Goal: Use online tool/utility: Utilize a website feature to perform a specific function

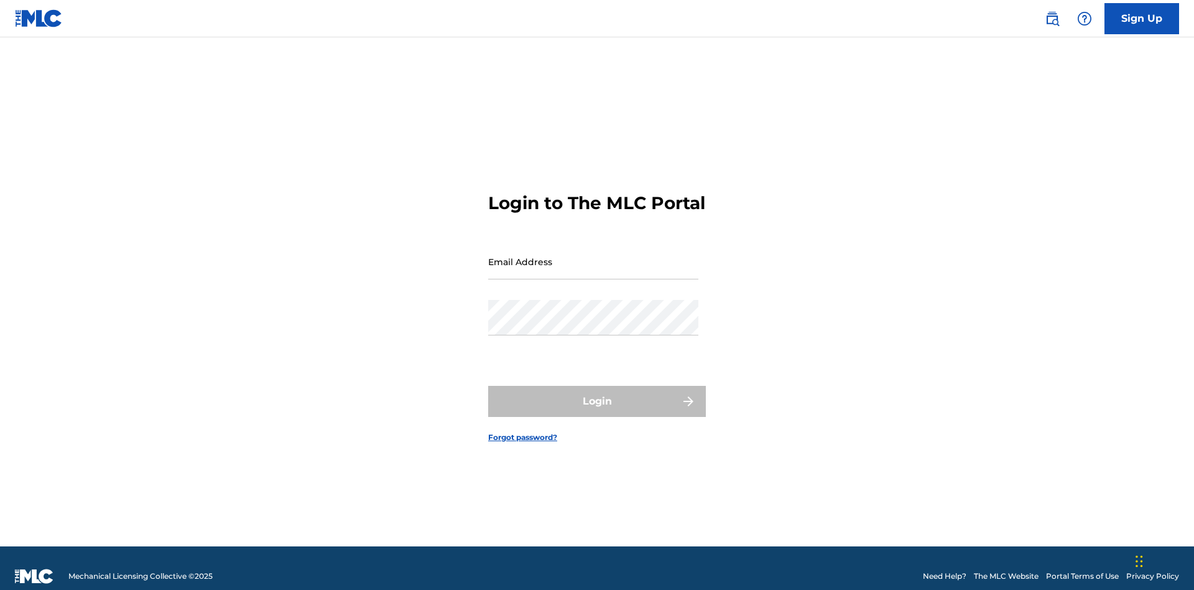
scroll to position [16, 0]
click at [593, 256] on input "Email Address" at bounding box center [593, 261] width 210 height 35
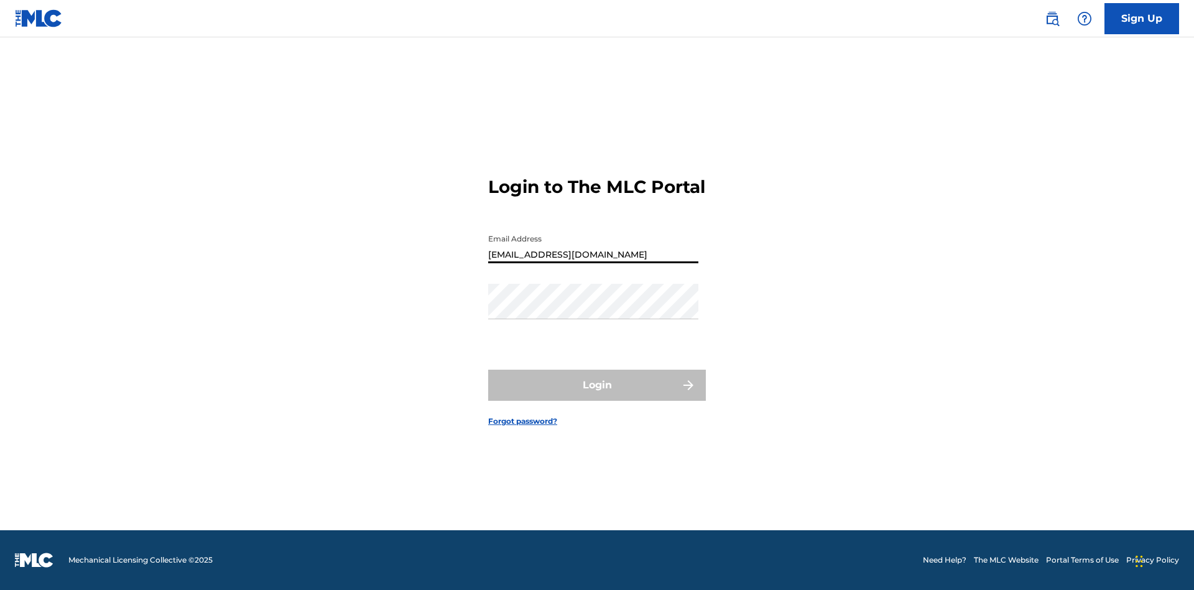
type input "[EMAIL_ADDRESS][DOMAIN_NAME]"
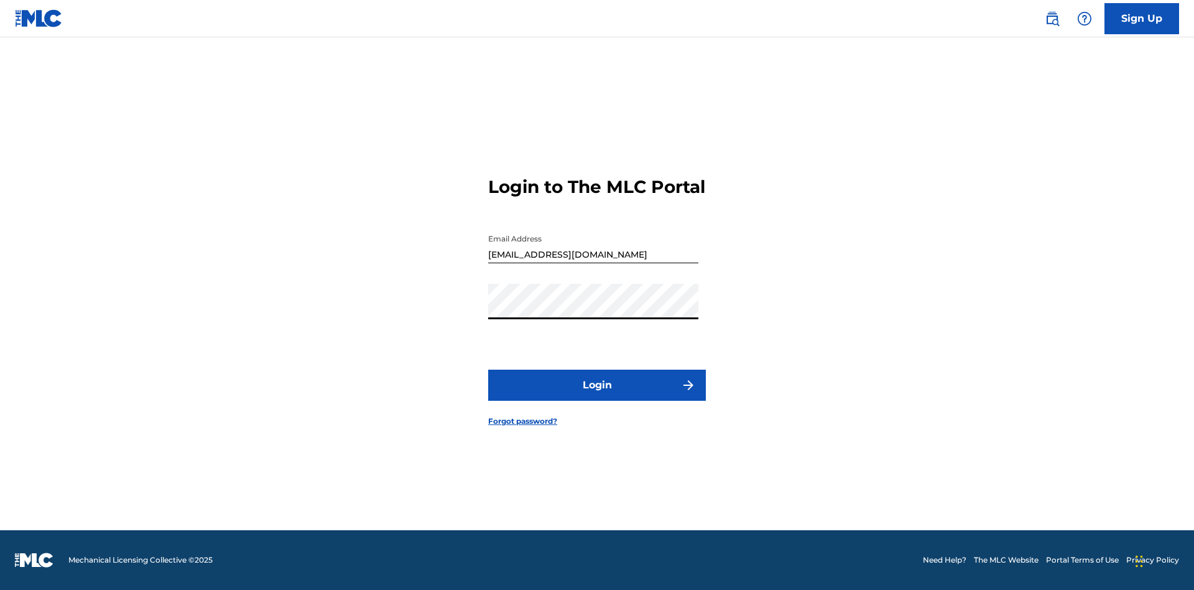
click at [597, 395] on button "Login" at bounding box center [597, 384] width 218 height 31
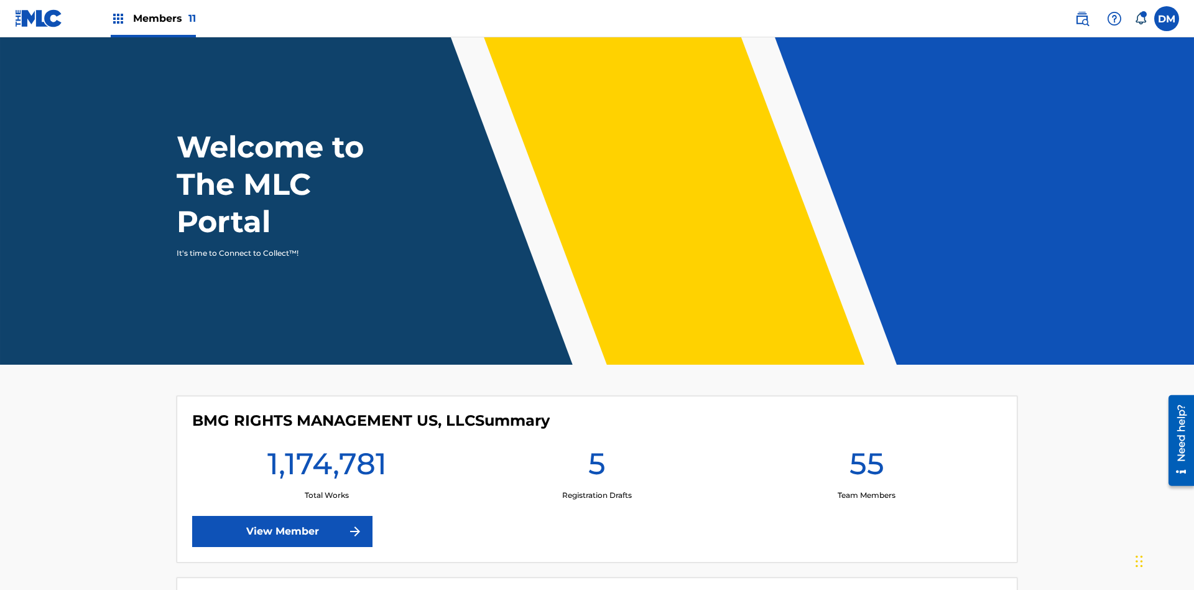
scroll to position [53, 0]
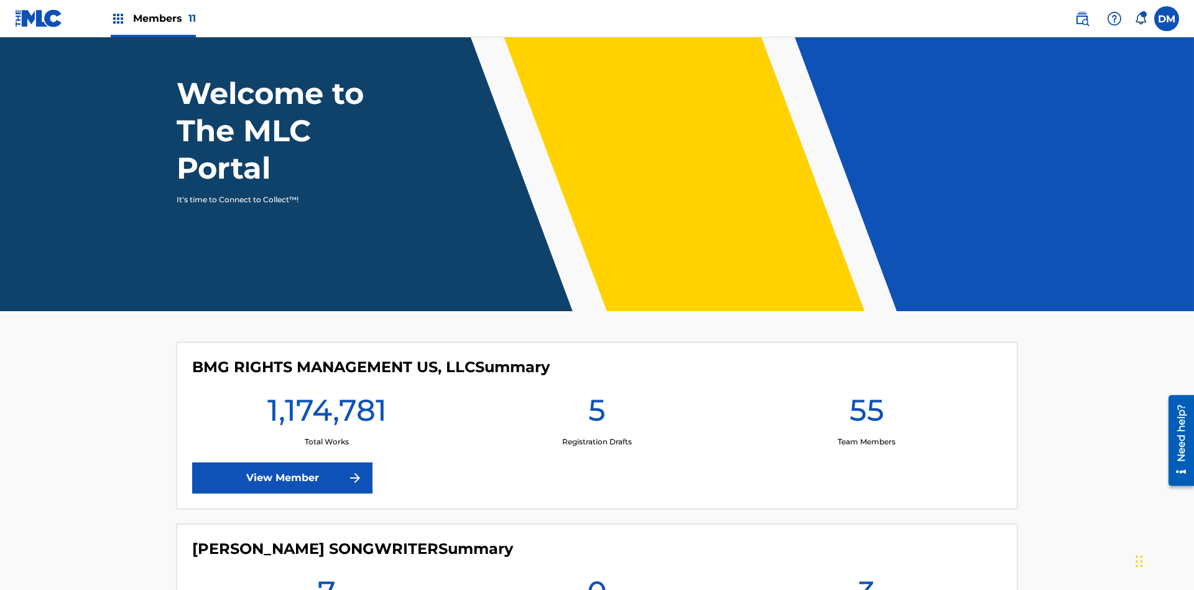
click at [153, 18] on span "Members 11" at bounding box center [164, 18] width 63 height 14
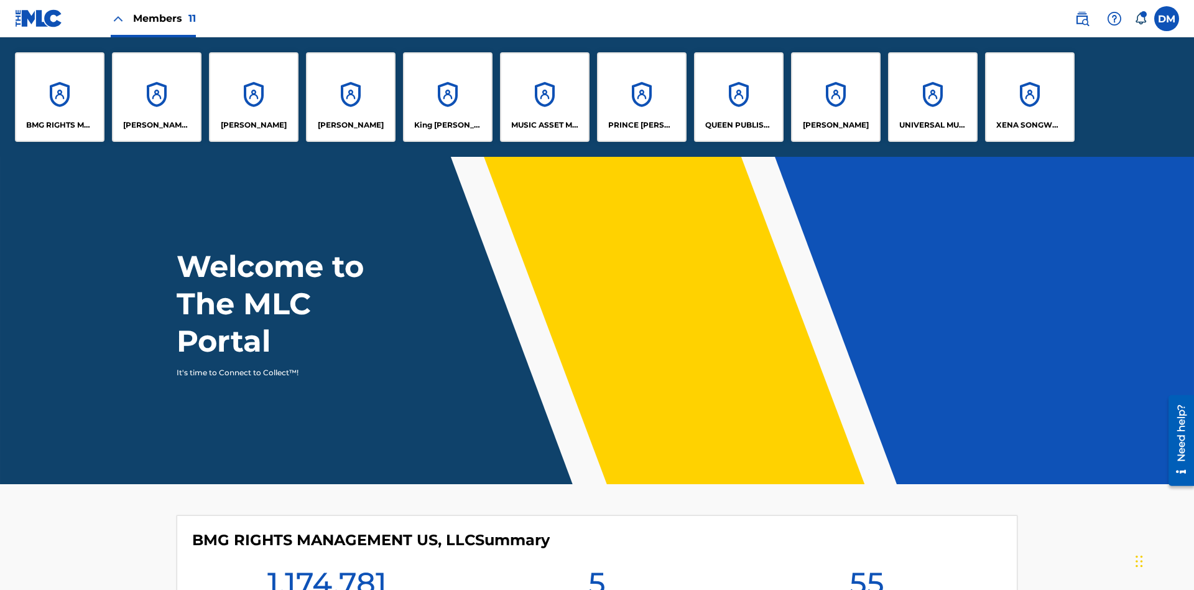
click at [738, 125] on p "QUEEN PUBLISHA" at bounding box center [739, 124] width 68 height 11
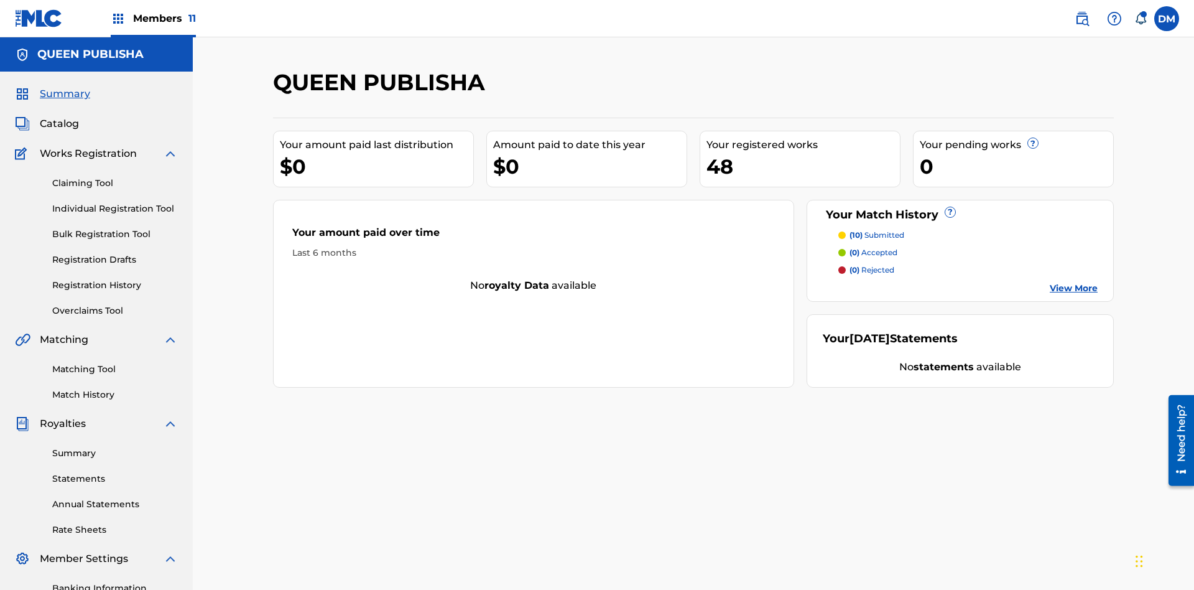
click at [115, 363] on link "Matching Tool" at bounding box center [115, 369] width 126 height 13
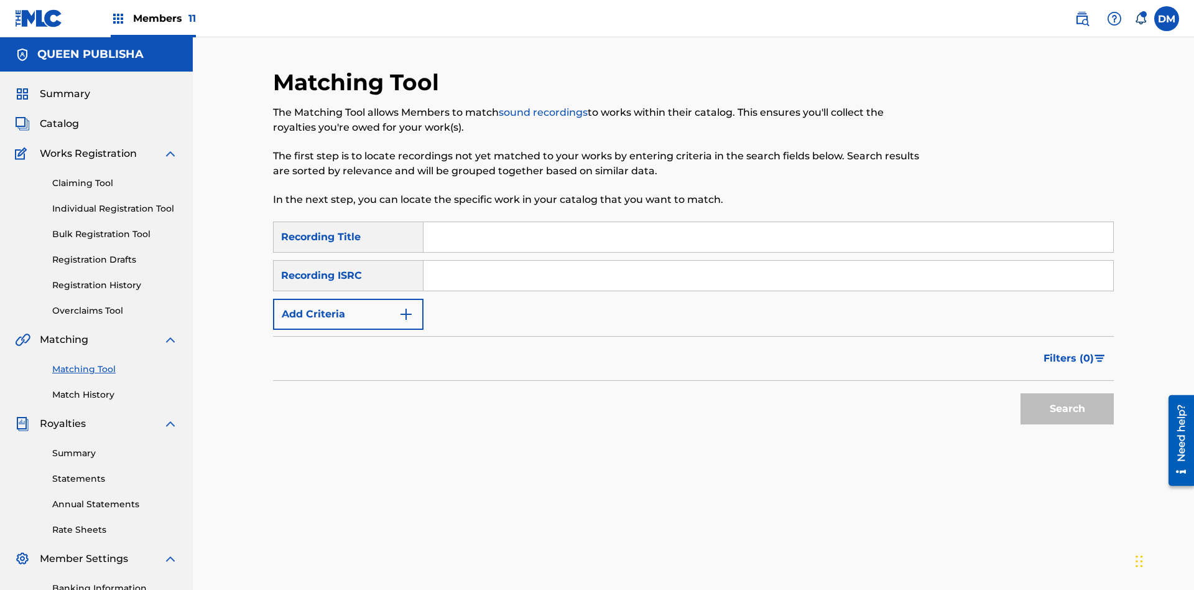
scroll to position [182, 0]
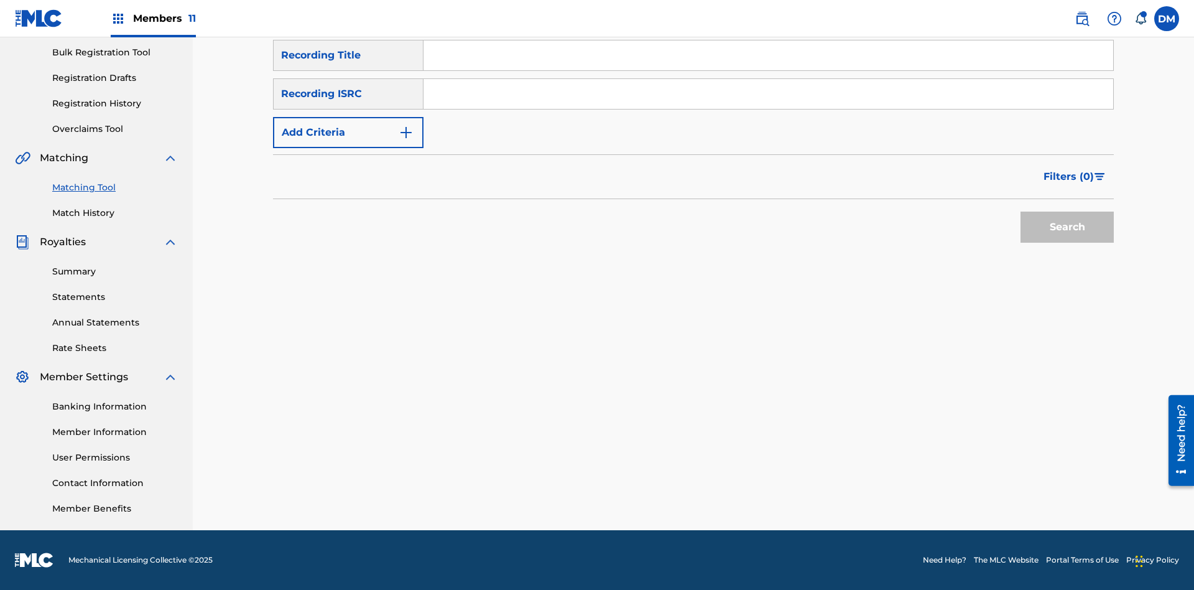
click at [348, 132] on button "Add Criteria" at bounding box center [348, 132] width 150 height 31
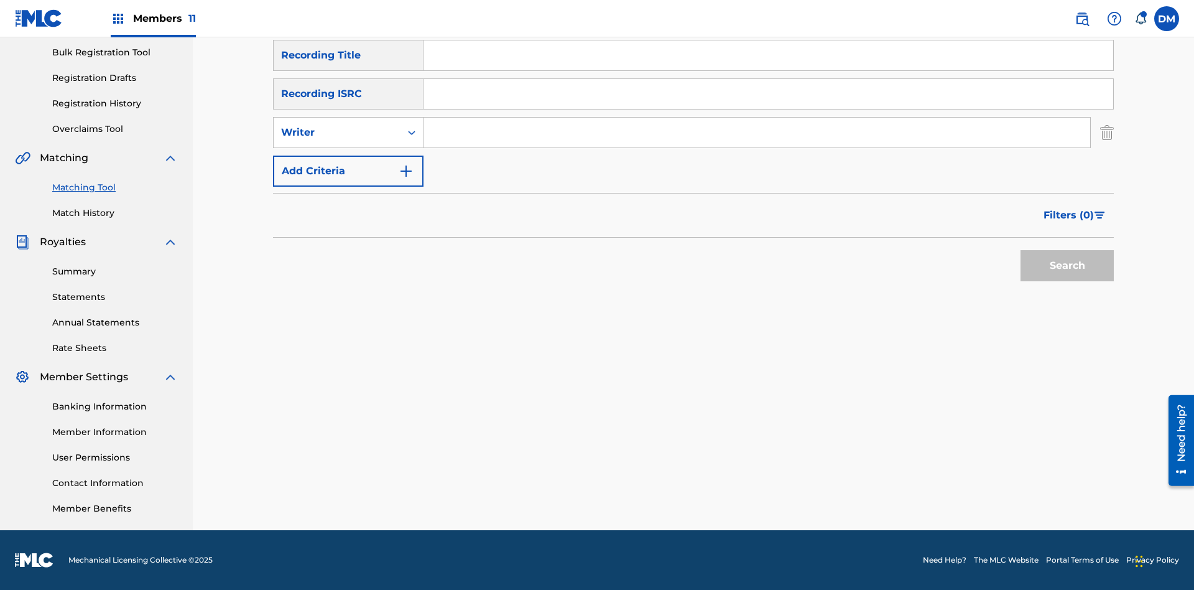
click at [348, 171] on button "Add Criteria" at bounding box center [348, 170] width 150 height 31
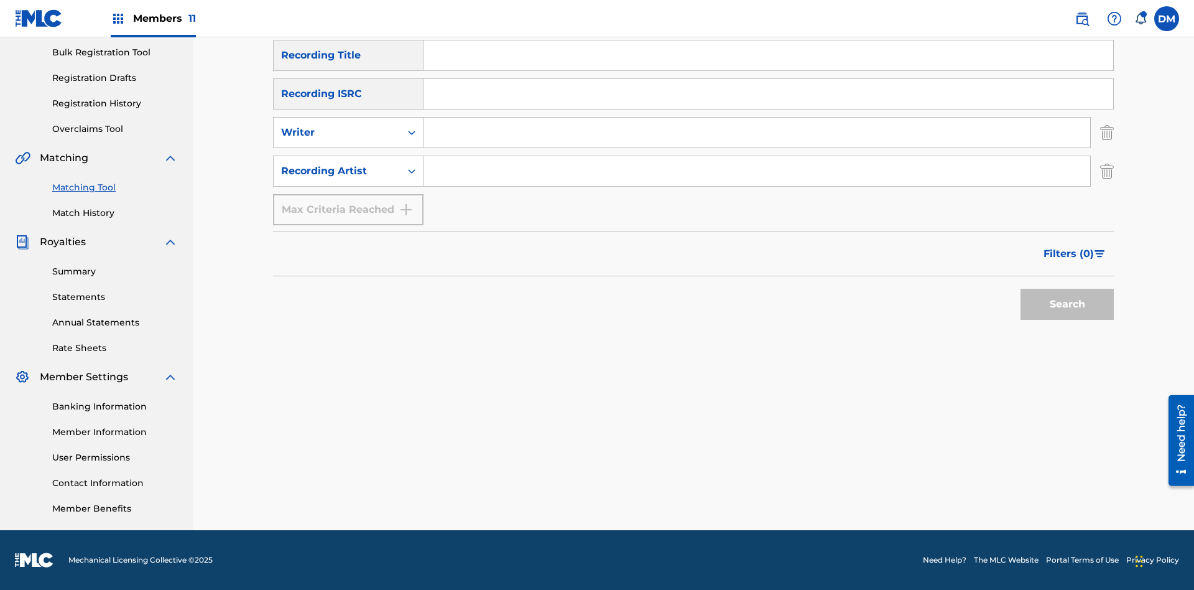
click at [768, 70] on input "Search Form" at bounding box center [768, 55] width 690 height 30
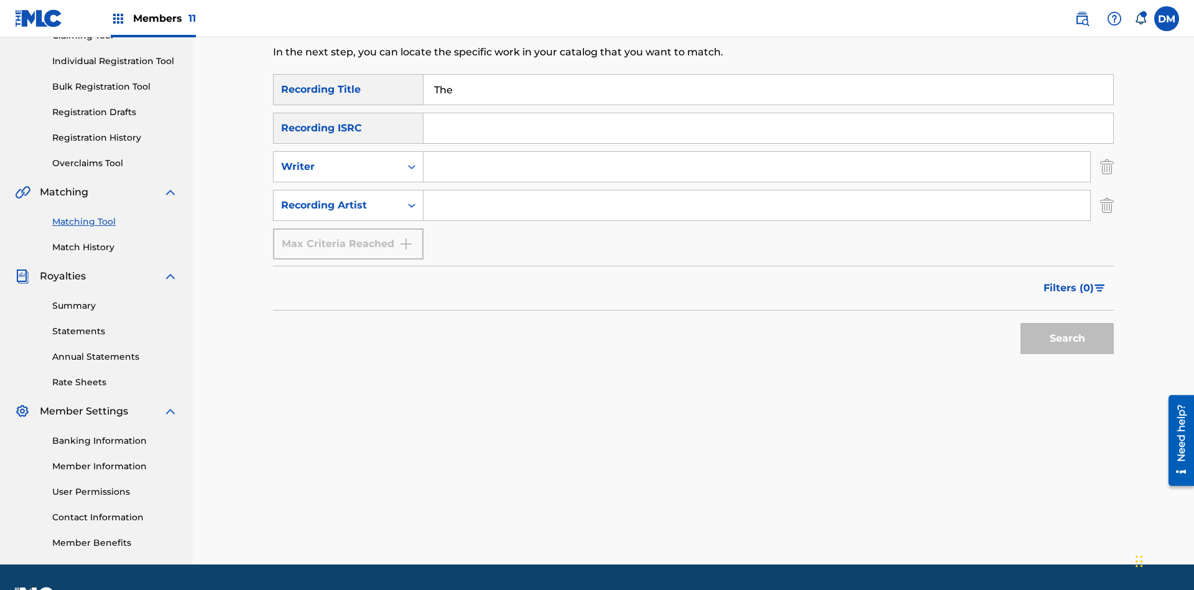
type input "The"
click at [1067, 323] on button "Search" at bounding box center [1066, 338] width 93 height 31
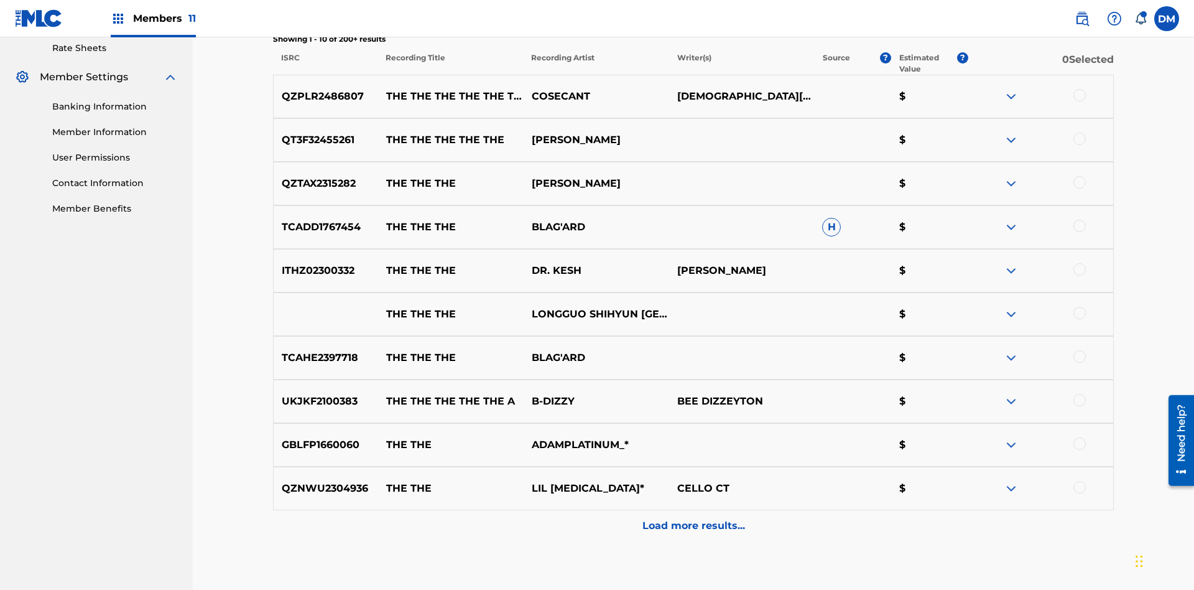
click at [693, 518] on p "Load more results..." at bounding box center [693, 525] width 103 height 15
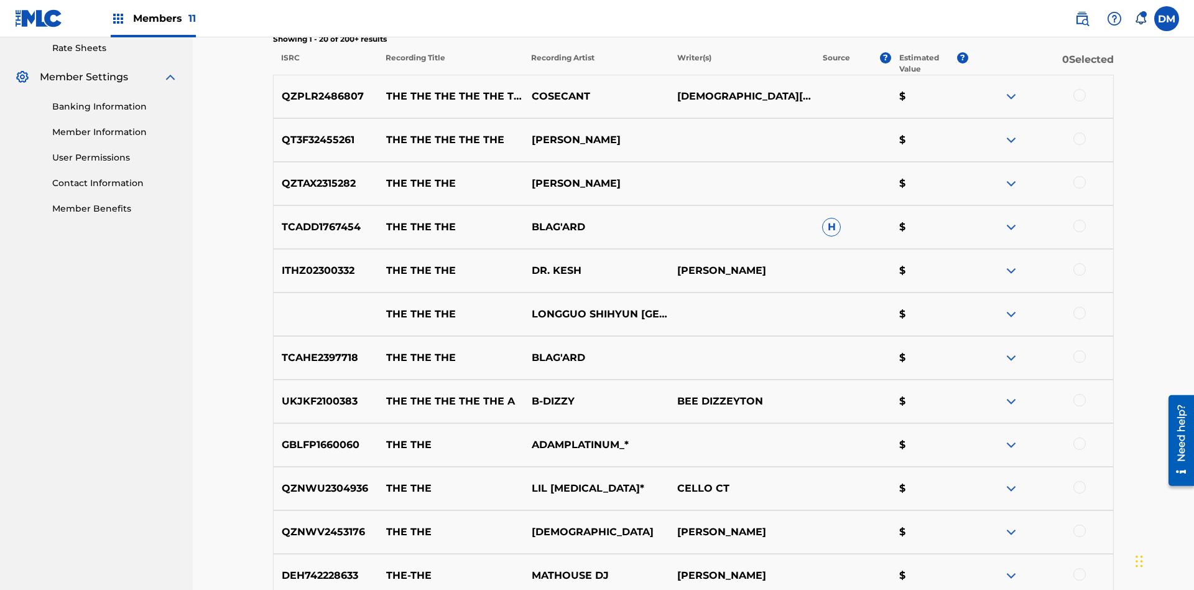
click at [1079, 89] on div at bounding box center [1079, 95] width 12 height 12
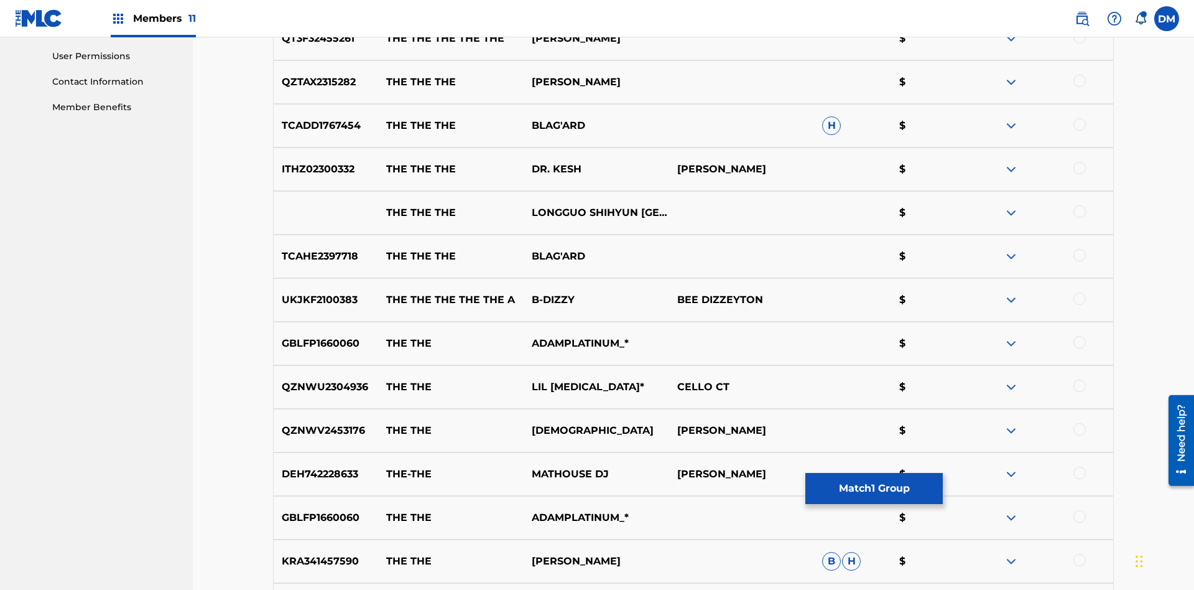
click at [1079, 81] on div at bounding box center [1079, 81] width 12 height 12
click at [874, 488] on button "Match 2 Groups" at bounding box center [873, 488] width 137 height 31
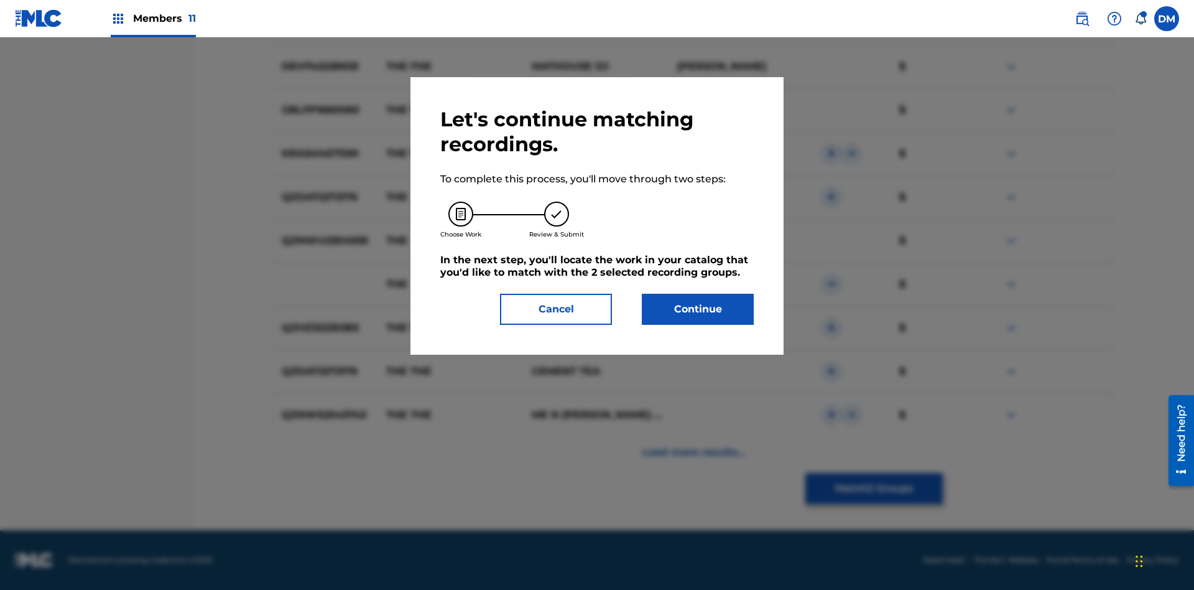
click at [698, 309] on button "Continue" at bounding box center [698, 309] width 112 height 31
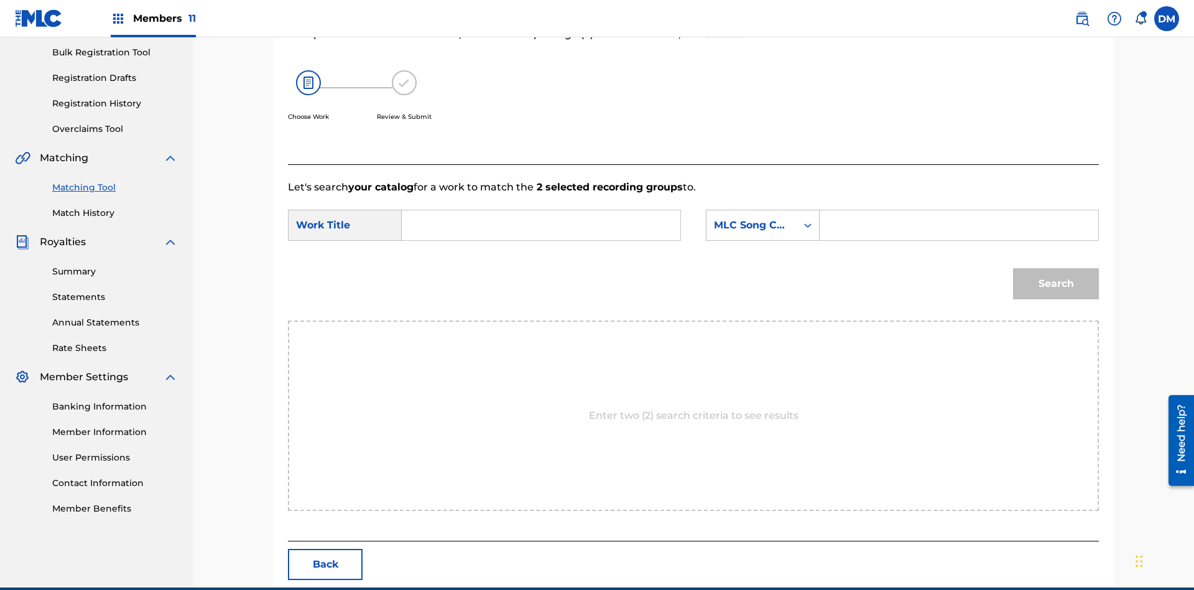
click at [541, 210] on input "Search Form" at bounding box center [540, 225] width 257 height 30
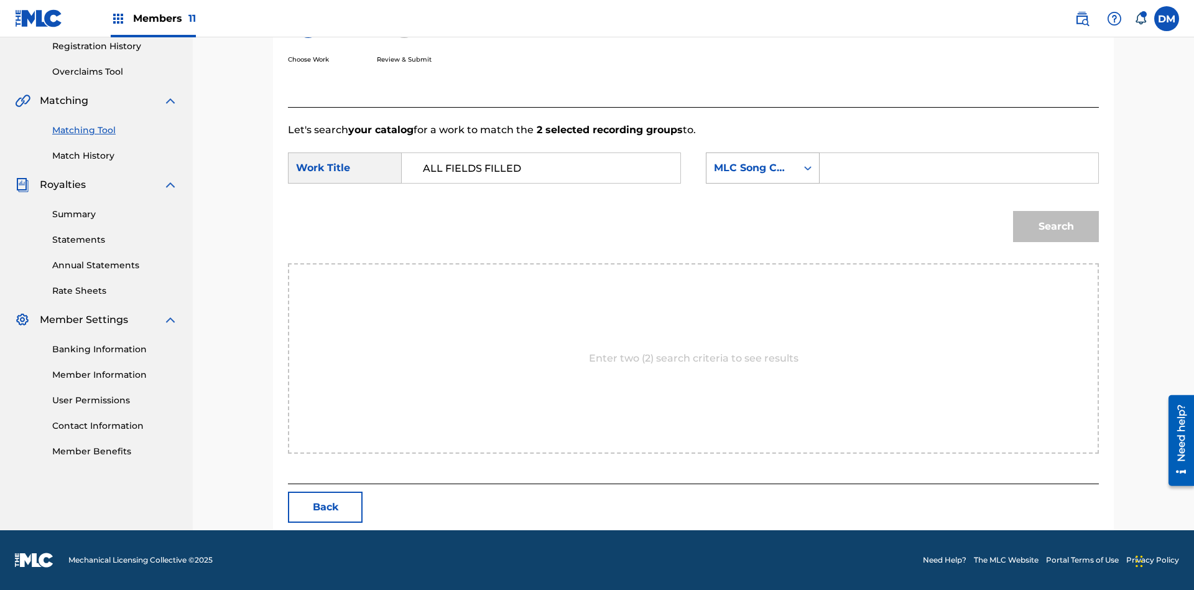
type input "ALL FIELDS FILLED"
click at [762, 168] on div "MLC Song Code" at bounding box center [751, 167] width 75 height 15
click at [762, 184] on div "ISWC" at bounding box center [762, 184] width 113 height 31
click at [958, 168] on input "Search Form" at bounding box center [958, 168] width 257 height 30
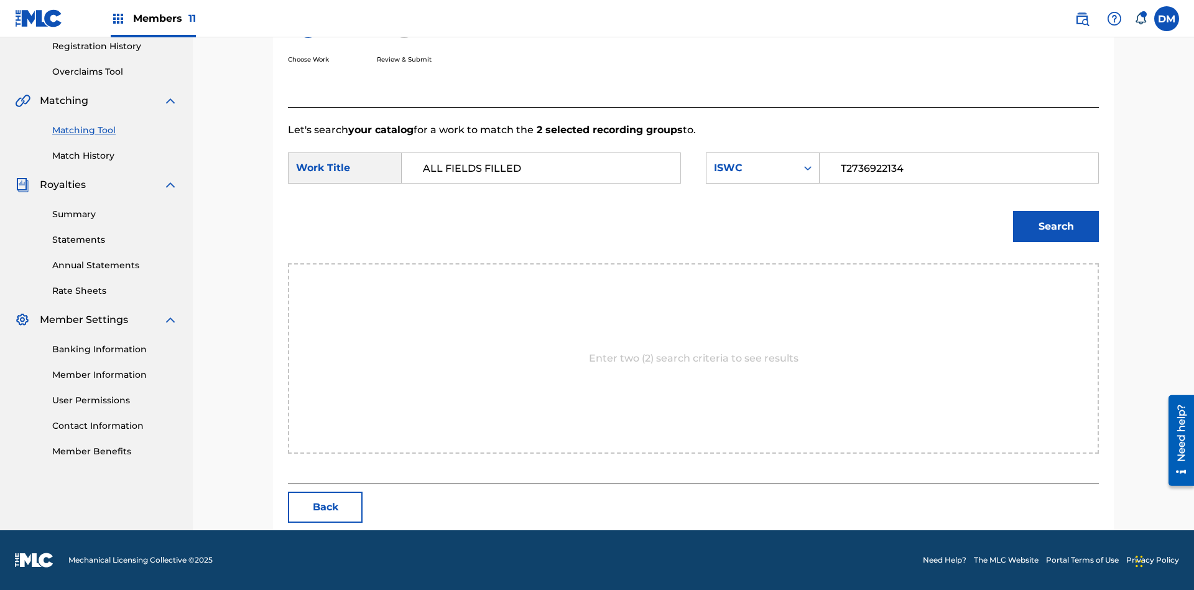
type input "T2736922134"
click at [1056, 226] on button "Search" at bounding box center [1056, 226] width 86 height 31
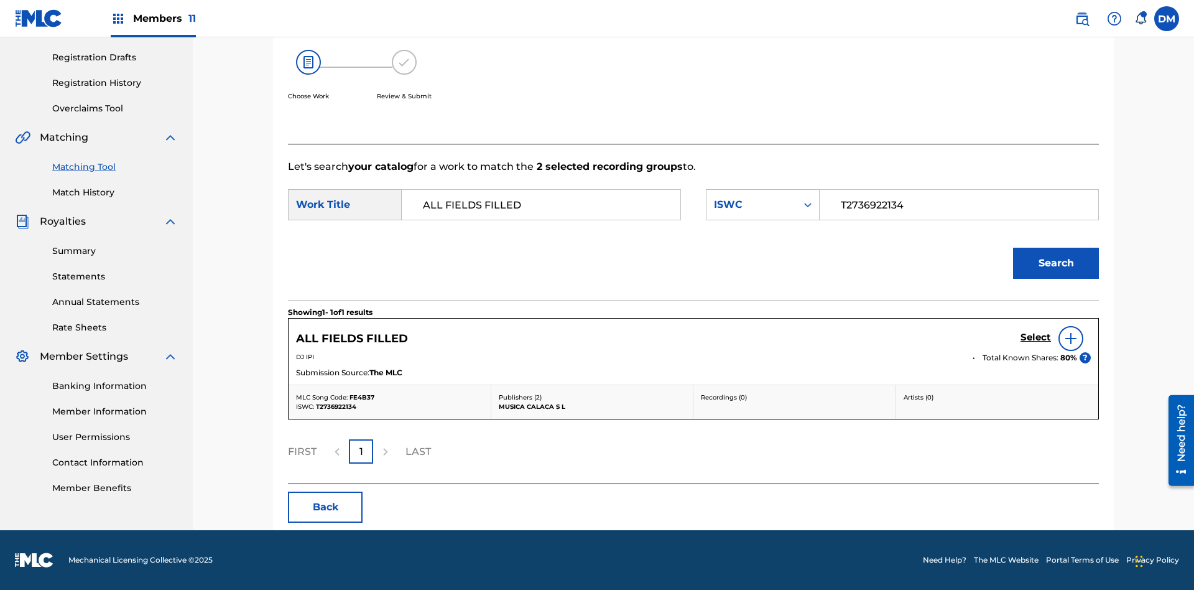
click at [1035, 337] on h5 "Select" at bounding box center [1035, 337] width 30 height 12
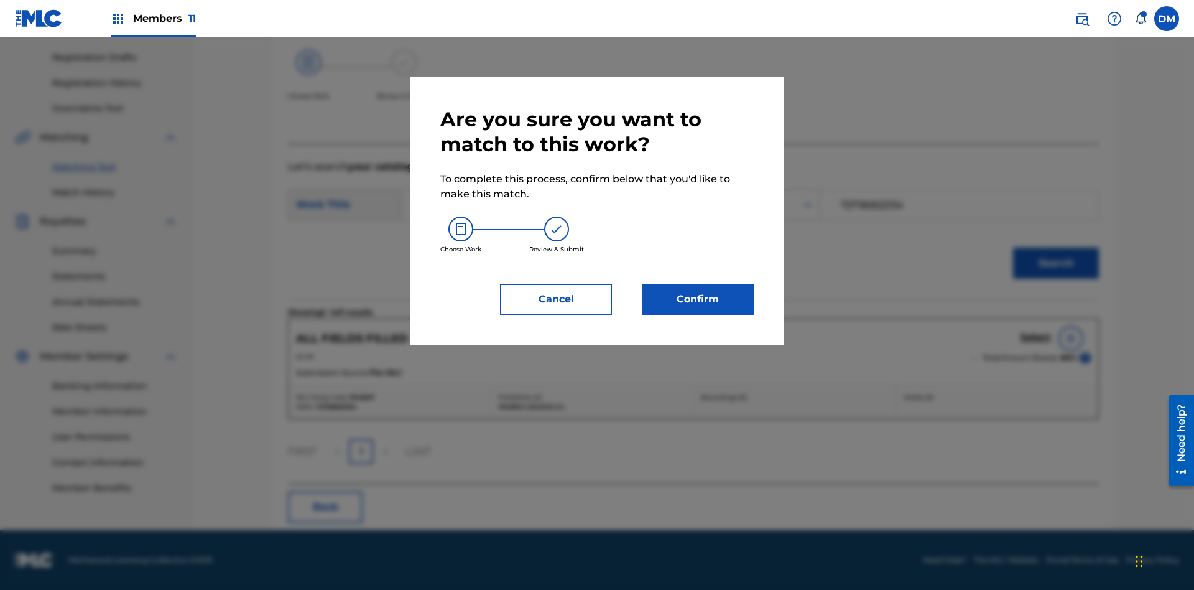
click at [698, 299] on button "Confirm" at bounding box center [698, 299] width 112 height 31
